Goal: Transaction & Acquisition: Purchase product/service

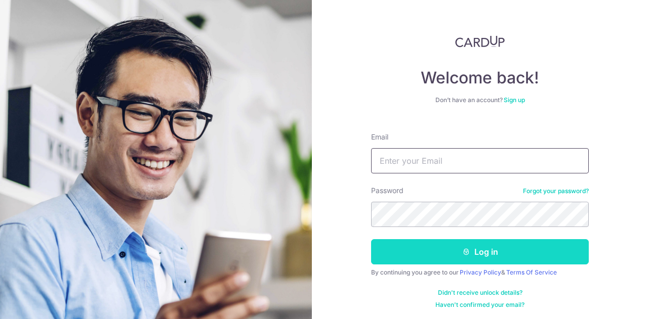
type input "[EMAIL_ADDRESS][DOMAIN_NAME]"
click at [401, 250] on button "Log in" at bounding box center [480, 251] width 218 height 25
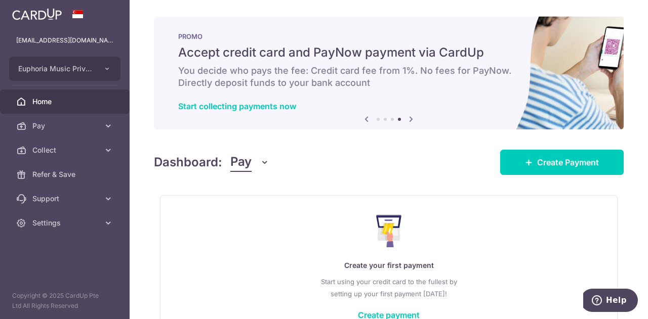
drag, startPoint x: 259, startPoint y: 153, endPoint x: 257, endPoint y: 162, distance: 9.8
click at [259, 153] on button "Pay" at bounding box center [249, 162] width 39 height 19
click at [250, 213] on link "Collect" at bounding box center [283, 215] width 105 height 24
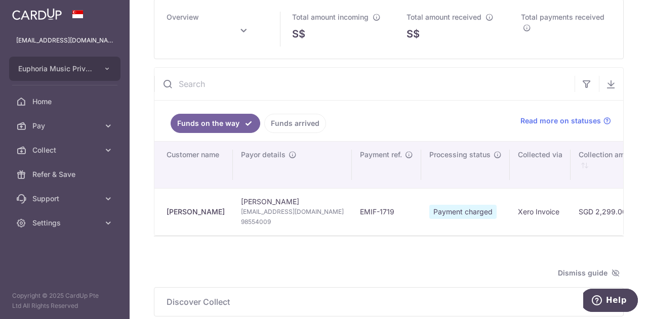
click at [186, 215] on div "Ruth Song" at bounding box center [195, 212] width 58 height 10
click at [566, 124] on span "Read more on statuses" at bounding box center [560, 121] width 80 height 10
type input "September 2025"
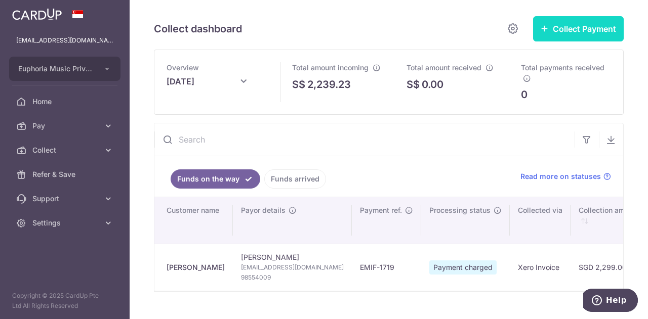
click at [562, 31] on button "Collect Payment" at bounding box center [578, 28] width 91 height 25
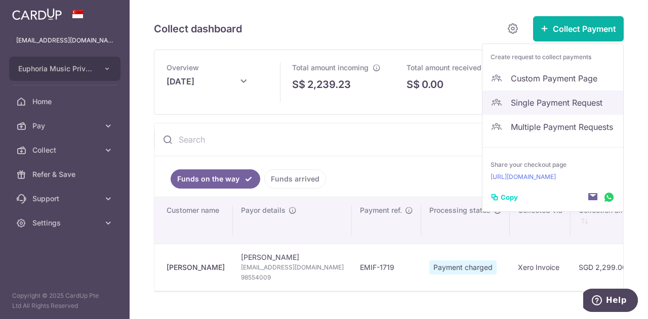
click at [537, 97] on span "Single Payment Request" at bounding box center [562, 103] width 104 height 12
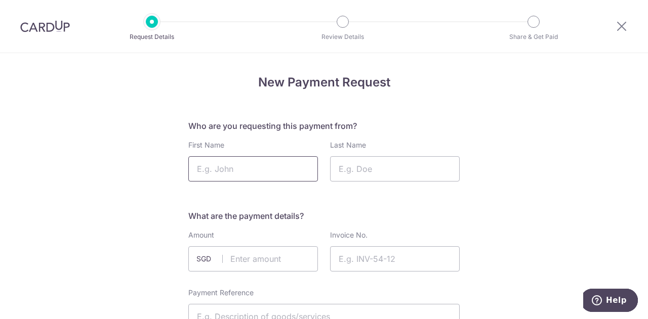
click at [236, 179] on input "First Name" at bounding box center [253, 168] width 130 height 25
type input "Jodie"
type input "Chiang"
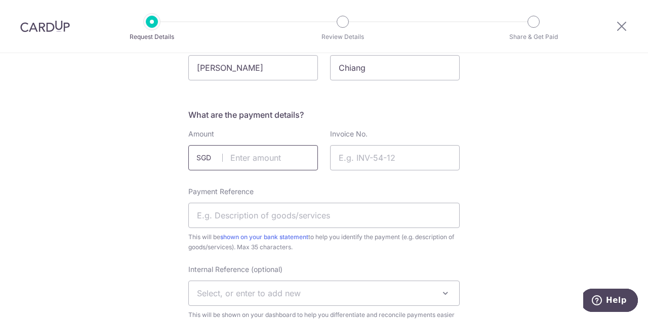
click at [257, 152] on input "text" at bounding box center [253, 157] width 130 height 25
type input "10.00"
click at [356, 113] on h5 "What are the payment details?" at bounding box center [323, 115] width 271 height 12
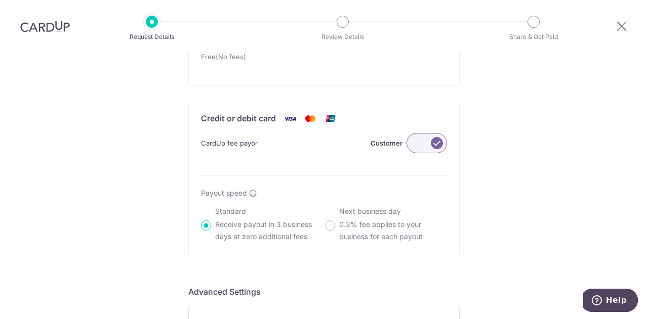
scroll to position [658, 0]
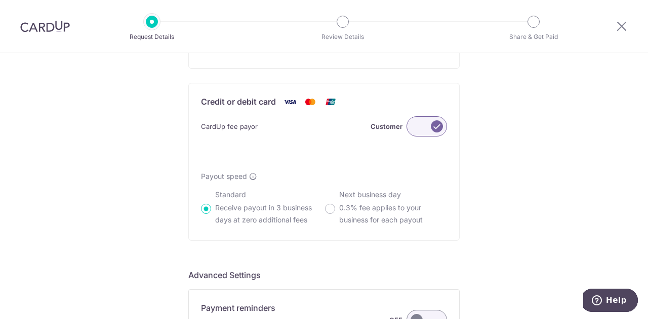
click at [417, 124] on label at bounding box center [426, 126] width 40 height 20
click at [0, 0] on input "Customer" at bounding box center [0, 0] width 0 height 0
click at [417, 124] on label at bounding box center [426, 126] width 40 height 20
click at [0, 0] on input "Me" at bounding box center [0, 0] width 0 height 0
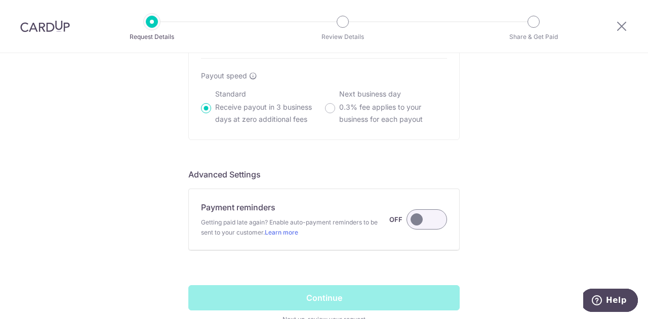
scroll to position [759, 0]
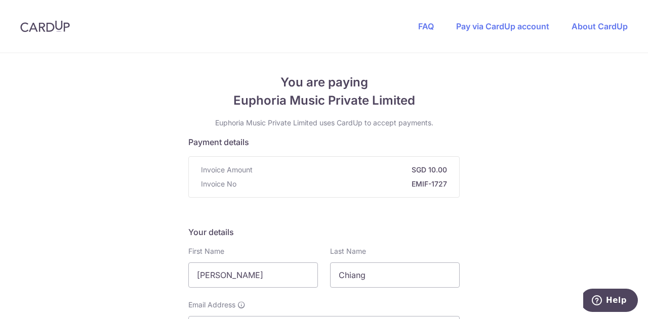
click at [351, 120] on p "Euphoria Music Private Limited uses CardUp to accept payments." at bounding box center [323, 123] width 271 height 10
click at [435, 143] on h5 "Payment details" at bounding box center [323, 142] width 271 height 12
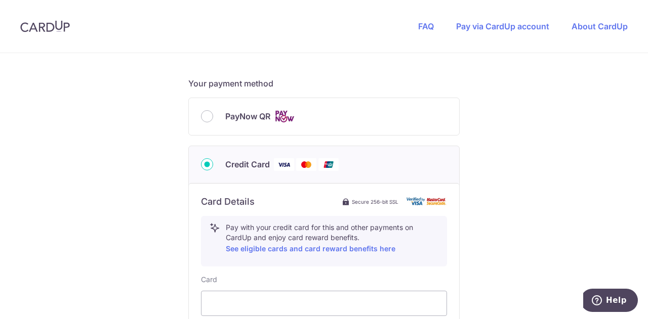
scroll to position [465, 0]
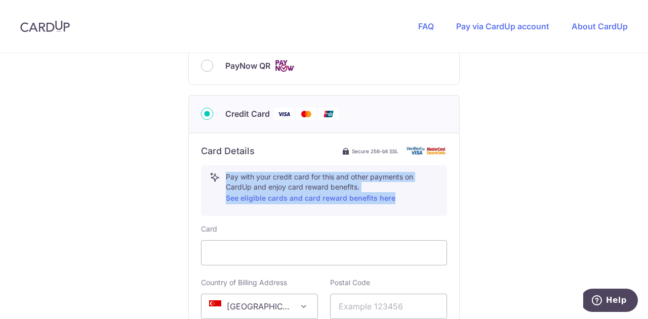
drag, startPoint x: 223, startPoint y: 175, endPoint x: 427, endPoint y: 198, distance: 205.7
click at [427, 198] on p "Pay with your credit card for this and other payments on CardUp and enjoy card …" at bounding box center [332, 188] width 212 height 32
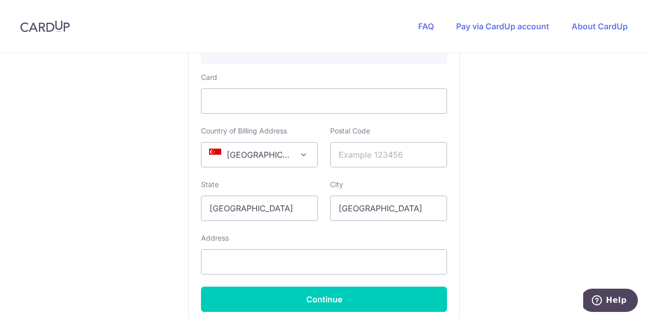
scroll to position [567, 0]
